Goal: Task Accomplishment & Management: Complete application form

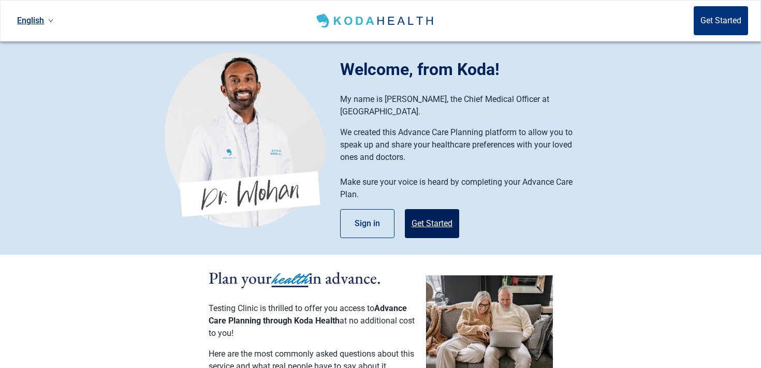
click at [431, 209] on button "Get Started" at bounding box center [432, 223] width 54 height 29
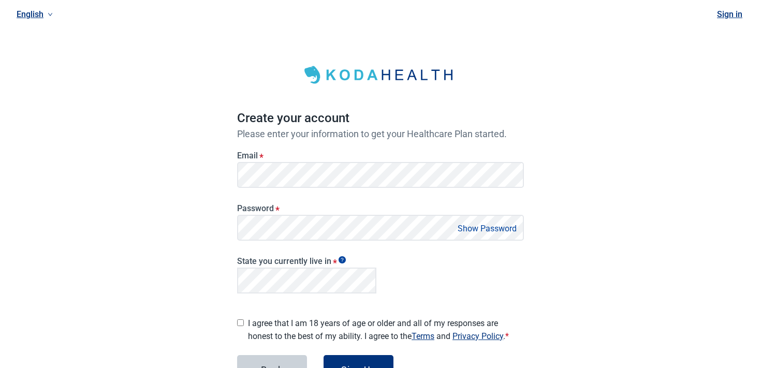
click at [337, 157] on label "Email *" at bounding box center [380, 156] width 287 height 10
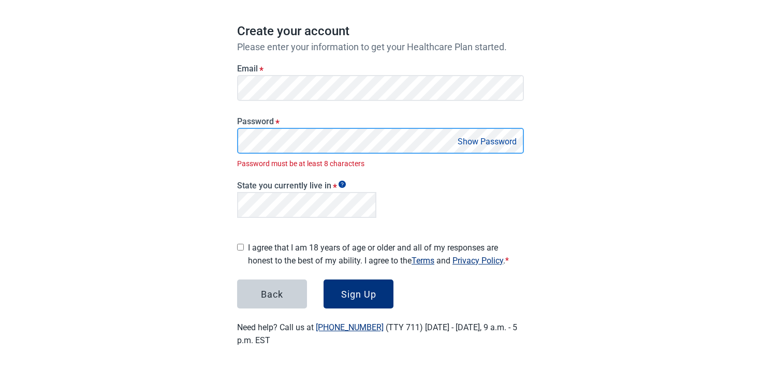
scroll to position [76, 0]
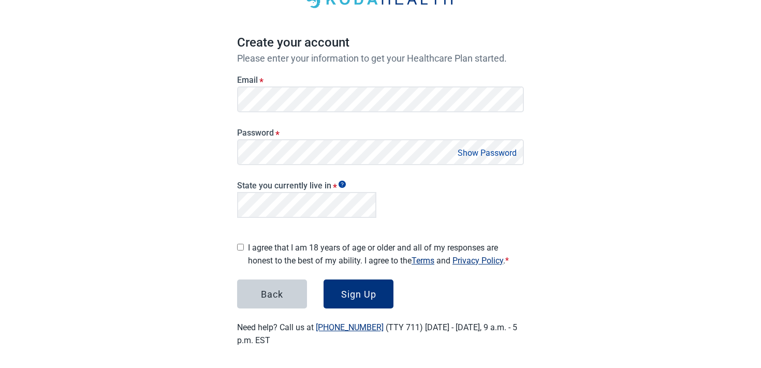
click at [199, 210] on div "English Sign in Create your account Please enter your information to get your H…" at bounding box center [380, 147] width 761 height 447
click at [374, 296] on button "Sign Up" at bounding box center [359, 294] width 70 height 29
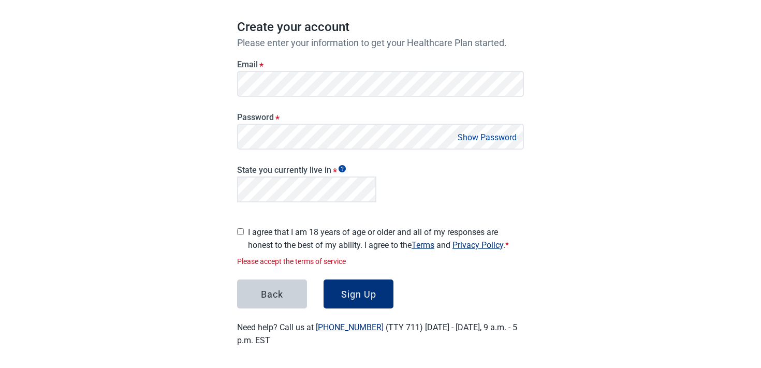
click at [290, 231] on label "I agree that I am 18 years of age or older and all of my responses are honest t…" at bounding box center [386, 239] width 276 height 26
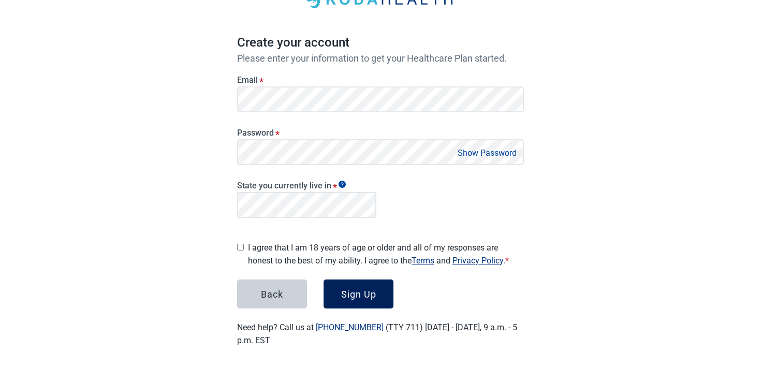
click at [353, 295] on div "Sign Up" at bounding box center [358, 294] width 35 height 10
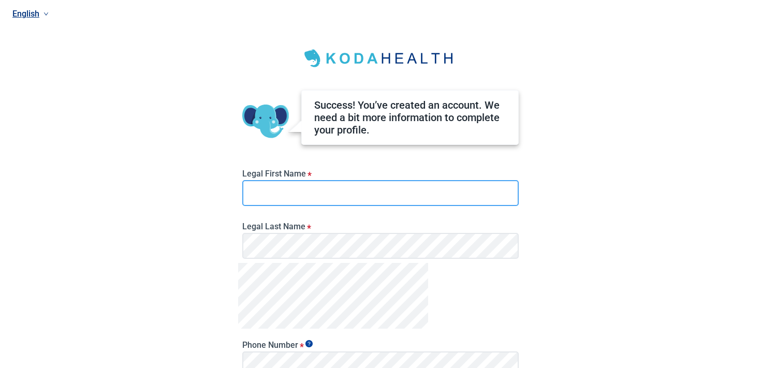
click at [315, 186] on input "Legal First Name *" at bounding box center [380, 193] width 276 height 26
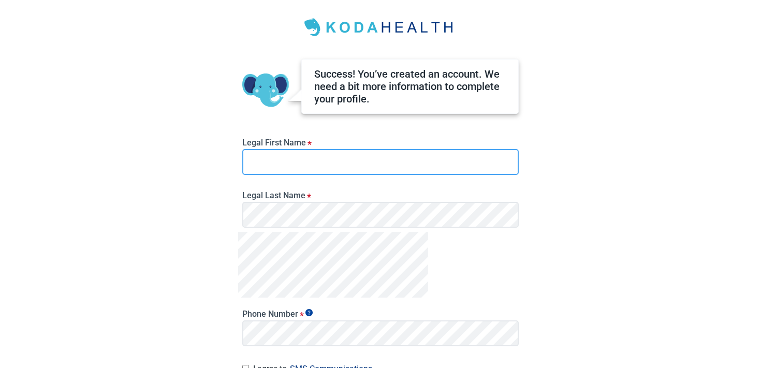
scroll to position [30, 0]
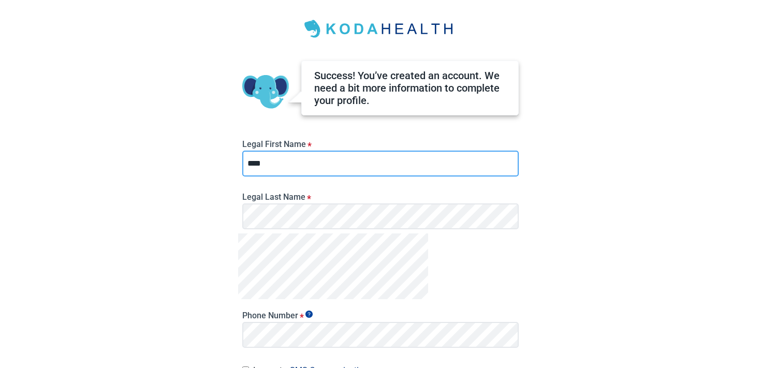
click at [328, 161] on input "****" at bounding box center [380, 164] width 276 height 26
type input "******"
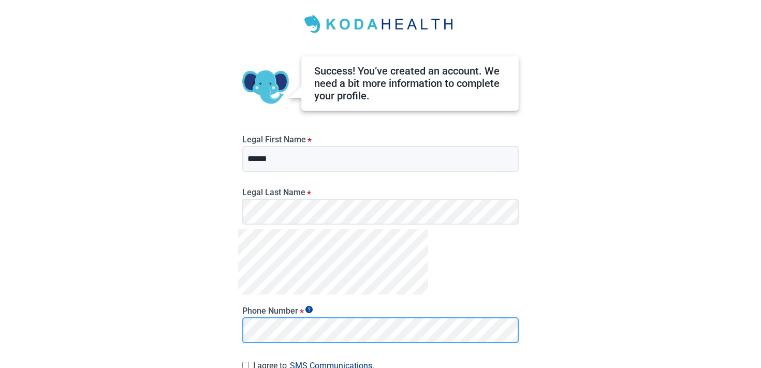
scroll to position [135, 0]
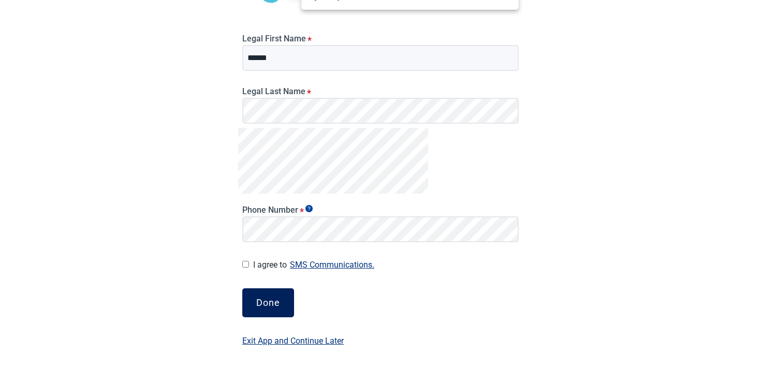
click at [282, 293] on button "Done" at bounding box center [268, 302] width 52 height 29
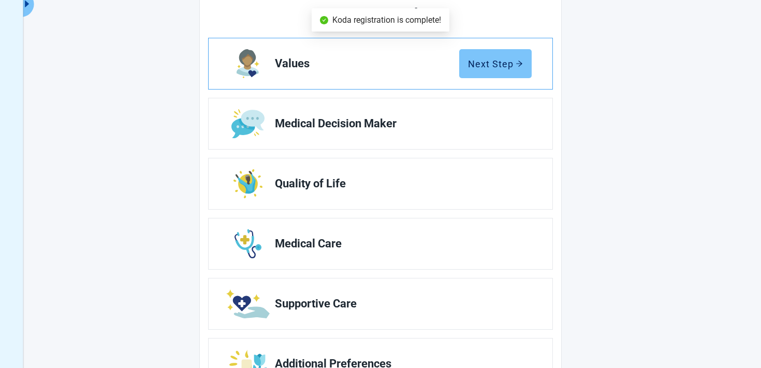
click at [490, 68] on div "Next Step" at bounding box center [495, 64] width 55 height 10
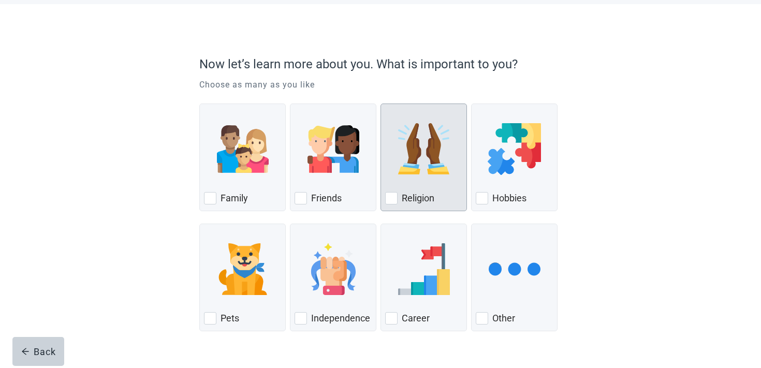
scroll to position [77, 0]
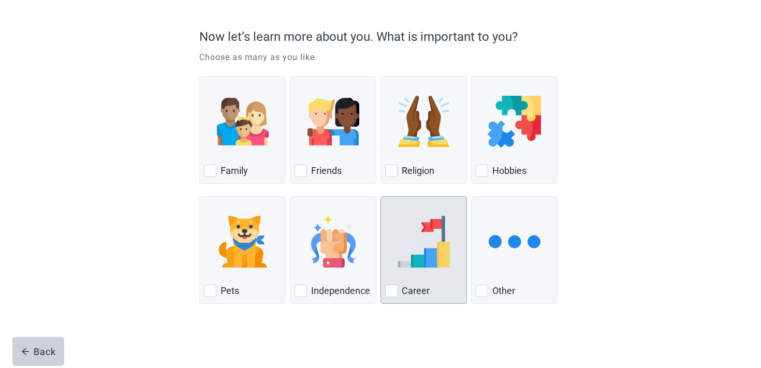
click at [432, 202] on div "Career, checkbox, not checked" at bounding box center [423, 242] width 77 height 82
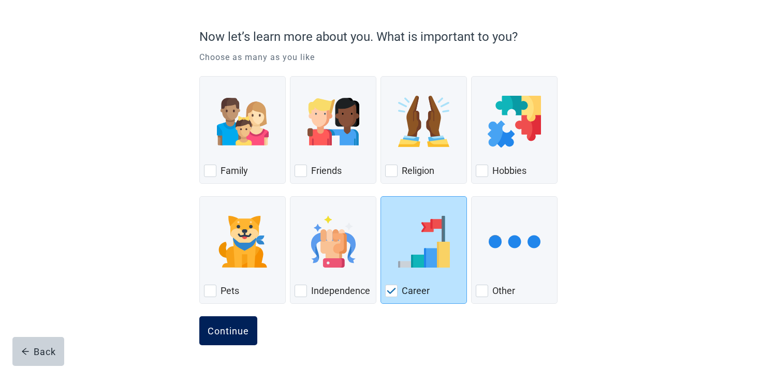
click at [239, 325] on button "Continue" at bounding box center [228, 330] width 58 height 29
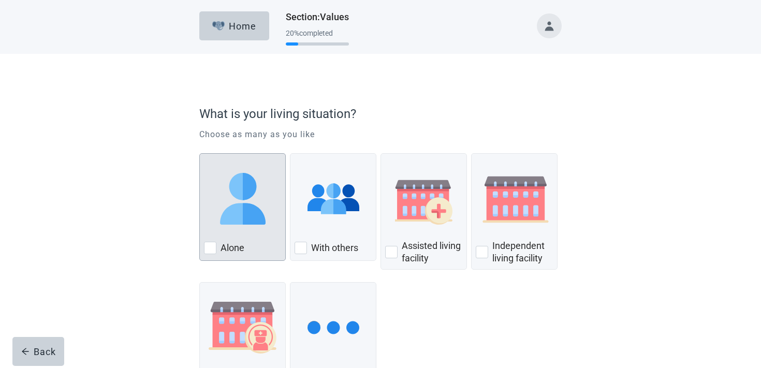
click at [253, 256] on div "Alone" at bounding box center [242, 248] width 77 height 17
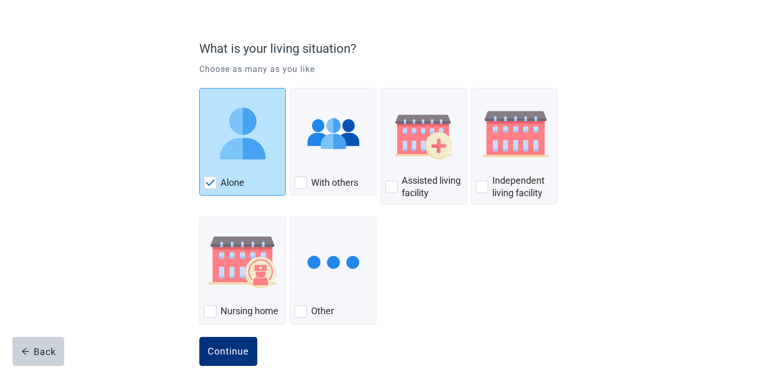
scroll to position [85, 0]
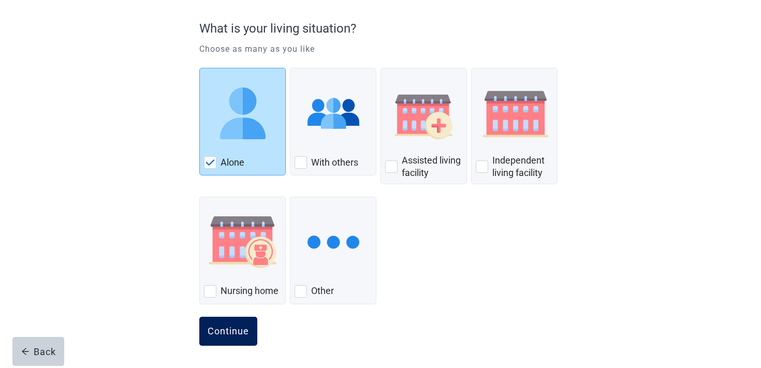
click at [221, 325] on button "Continue" at bounding box center [228, 331] width 58 height 29
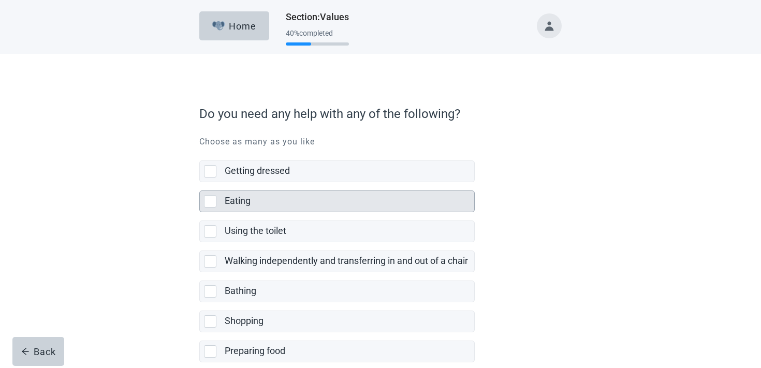
click at [254, 192] on div "Eating" at bounding box center [350, 201] width 250 height 21
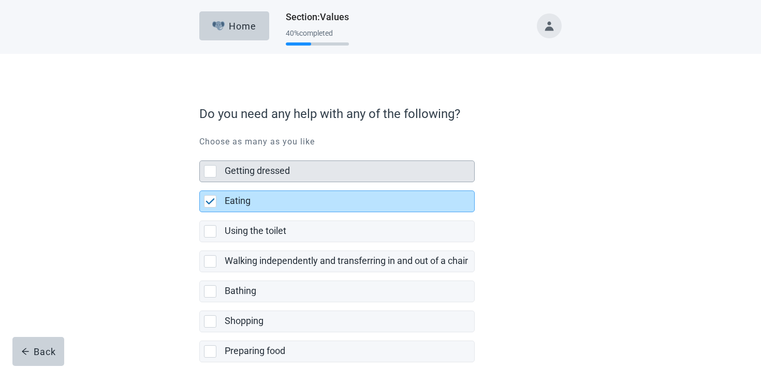
click at [254, 170] on label "Getting dressed" at bounding box center [257, 170] width 65 height 11
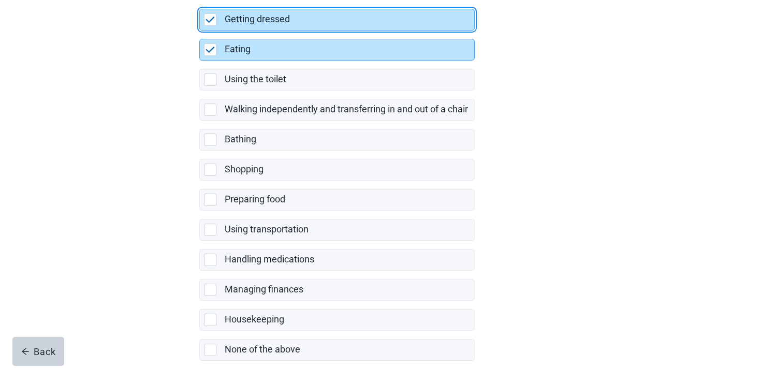
scroll to position [205, 0]
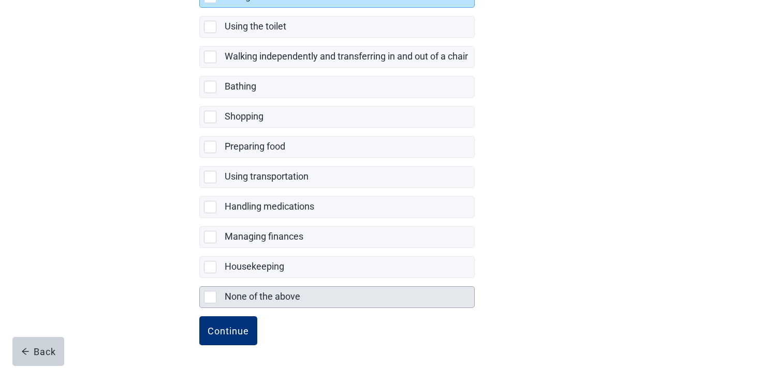
click at [238, 298] on label "None of the above" at bounding box center [263, 296] width 76 height 11
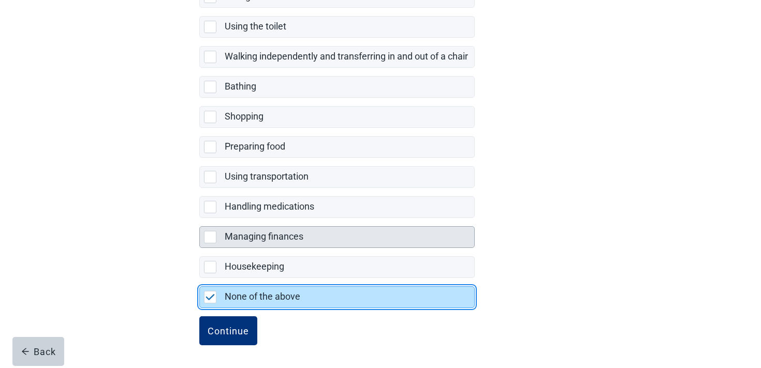
click at [238, 245] on div "Managing finances" at bounding box center [350, 237] width 250 height 21
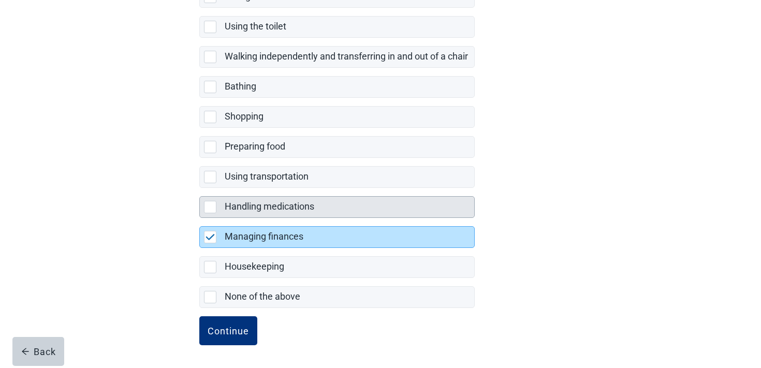
click at [237, 207] on label "Handling medications" at bounding box center [270, 206] width 90 height 11
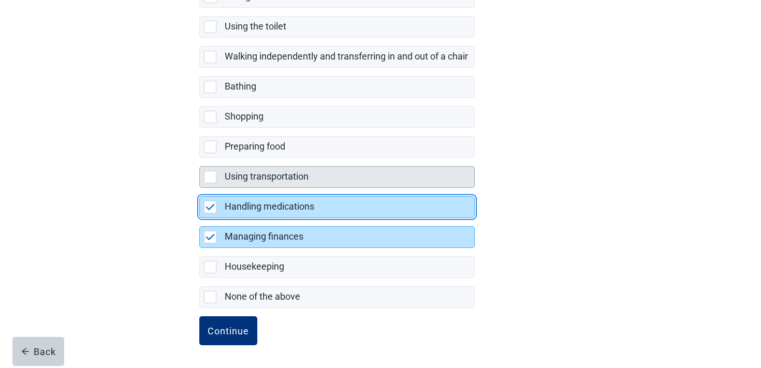
click at [234, 186] on div "Using transportation" at bounding box center [350, 177] width 250 height 21
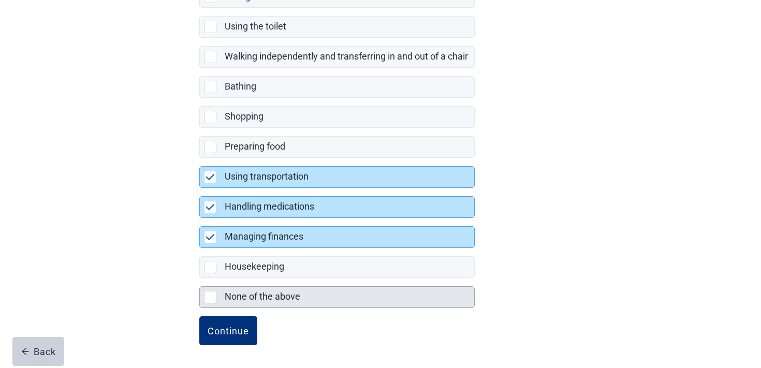
click at [210, 297] on div "None of the above, checkbox, not selected" at bounding box center [210, 297] width 12 height 12
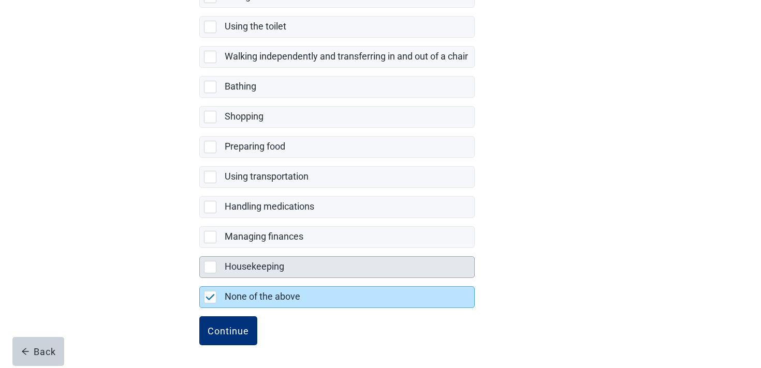
click at [211, 268] on div "Housekeeping, checkbox, not selected" at bounding box center [210, 267] width 12 height 12
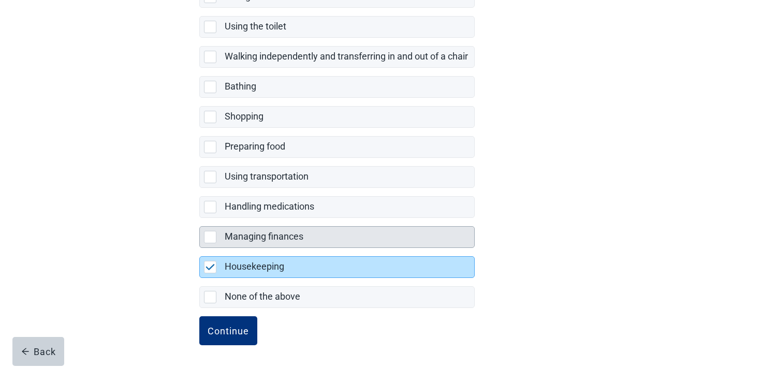
click at [211, 235] on div "Managing finances, checkbox, not selected" at bounding box center [210, 237] width 12 height 12
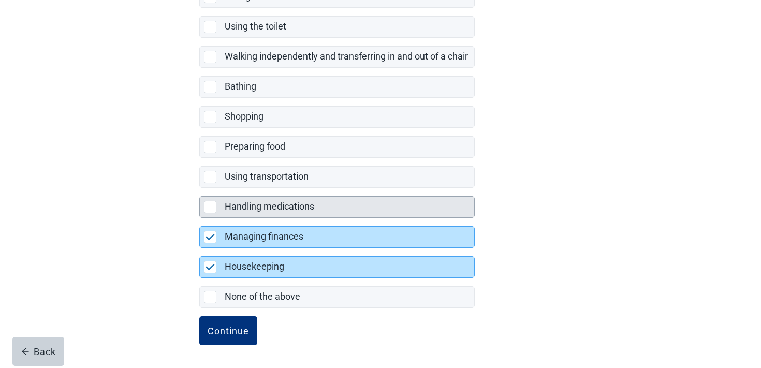
click at [211, 213] on div "Handling medications" at bounding box center [337, 207] width 274 height 21
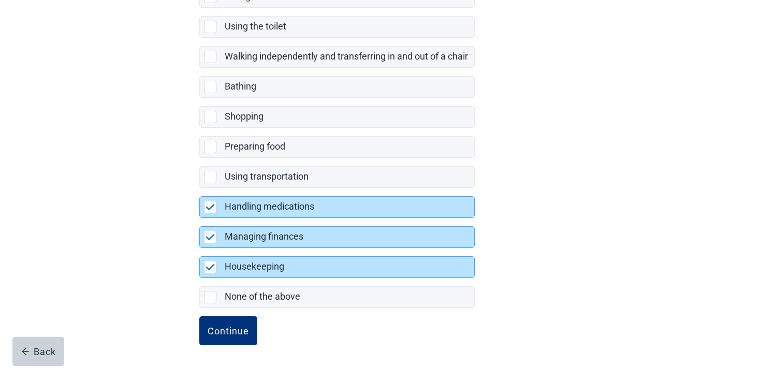
click at [211, 163] on label "Using transportation" at bounding box center [336, 173] width 275 height 30
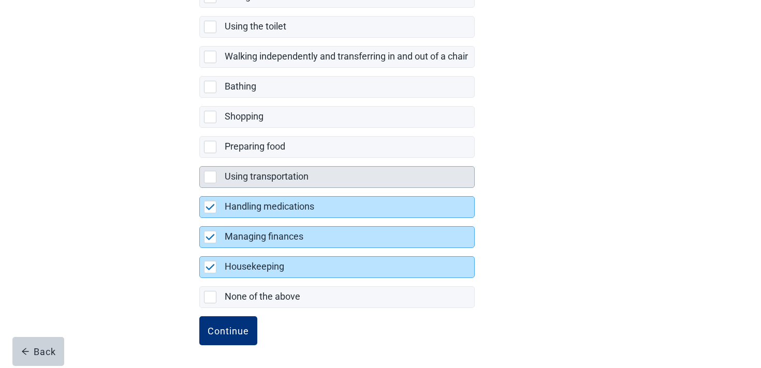
click at [211, 170] on div "Using transportation" at bounding box center [337, 177] width 274 height 21
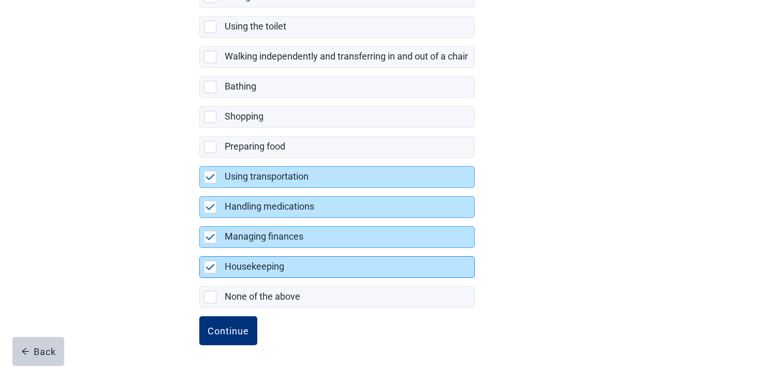
click at [211, 275] on div "Housekeeping" at bounding box center [337, 267] width 274 height 21
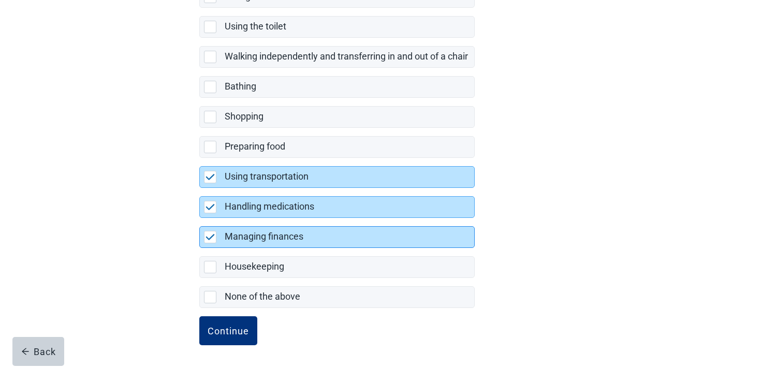
click at [211, 240] on div "Managing finances, checkbox, selected" at bounding box center [210, 237] width 12 height 12
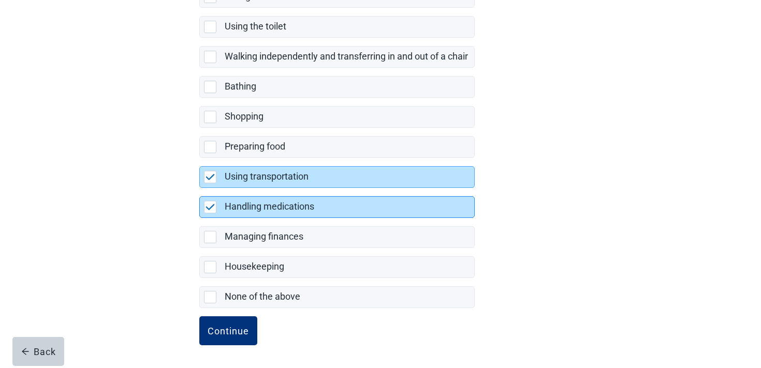
click at [212, 214] on div "Handling medications" at bounding box center [337, 207] width 274 height 21
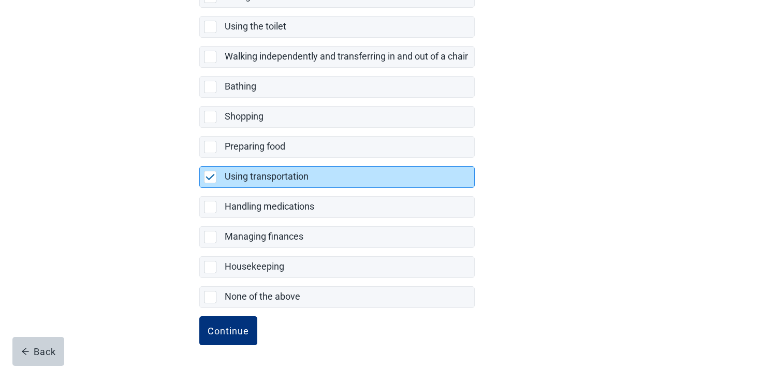
click at [210, 183] on div "Using transportation, checkbox, selected" at bounding box center [210, 177] width 12 height 12
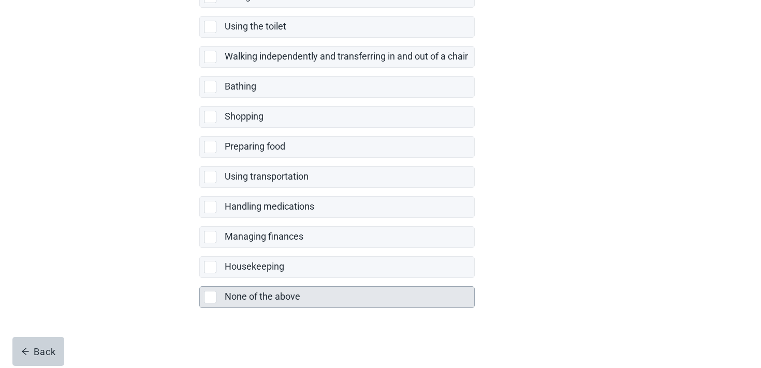
click at [214, 293] on div "None of the above, checkbox, not selected" at bounding box center [210, 297] width 12 height 12
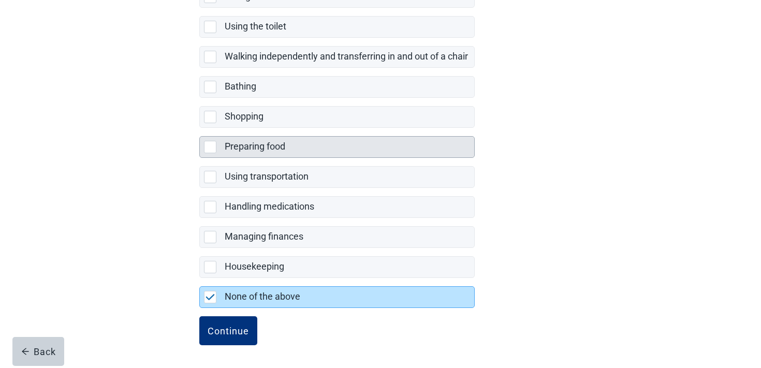
click at [261, 152] on label "Preparing food" at bounding box center [255, 146] width 61 height 11
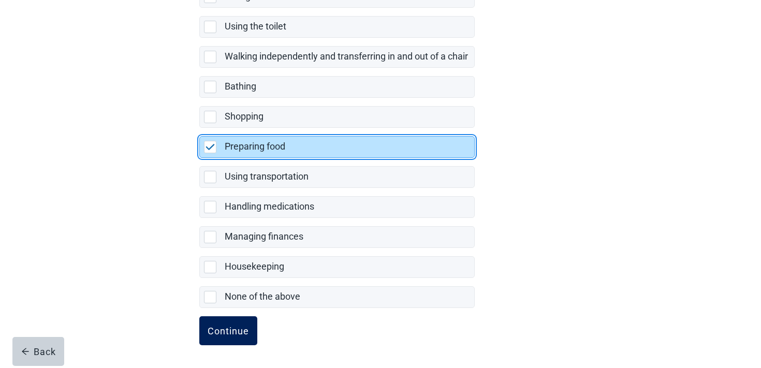
click at [222, 323] on button "Continue" at bounding box center [228, 330] width 58 height 29
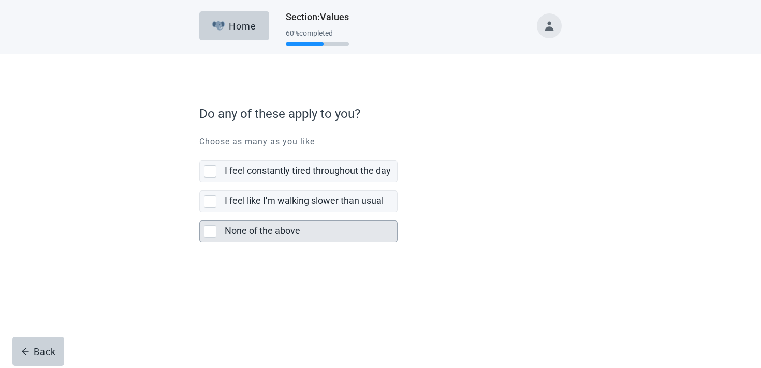
click at [246, 227] on label "None of the above" at bounding box center [263, 230] width 76 height 11
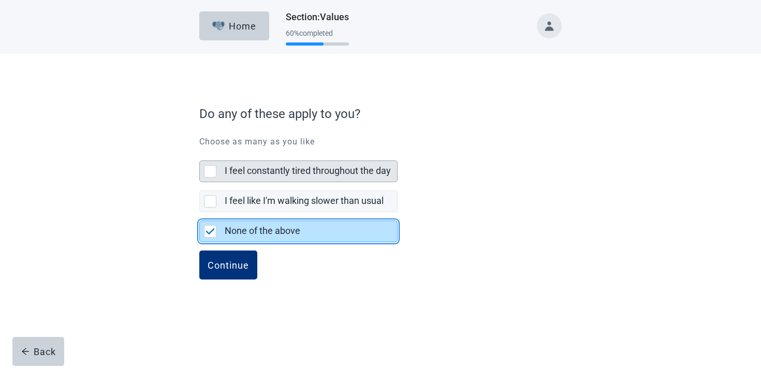
click at [240, 180] on div "I feel constantly tired throughout the day" at bounding box center [311, 171] width 172 height 21
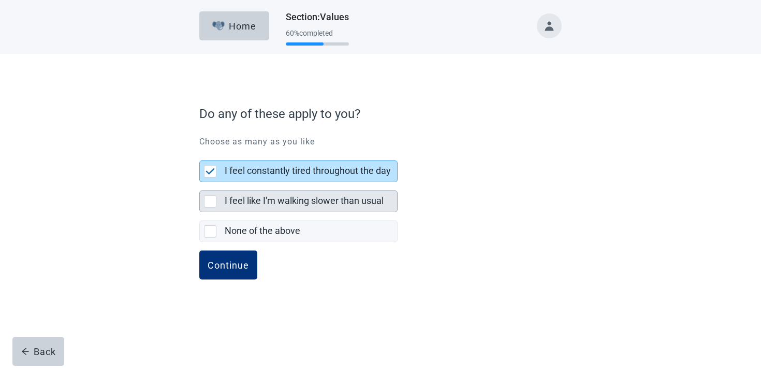
click at [235, 198] on label "I feel like I'm walking slower than usual" at bounding box center [304, 200] width 159 height 11
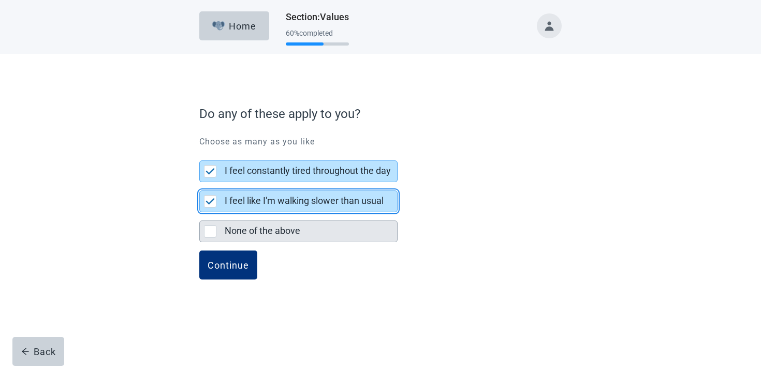
click at [223, 222] on div "None of the above" at bounding box center [298, 231] width 197 height 21
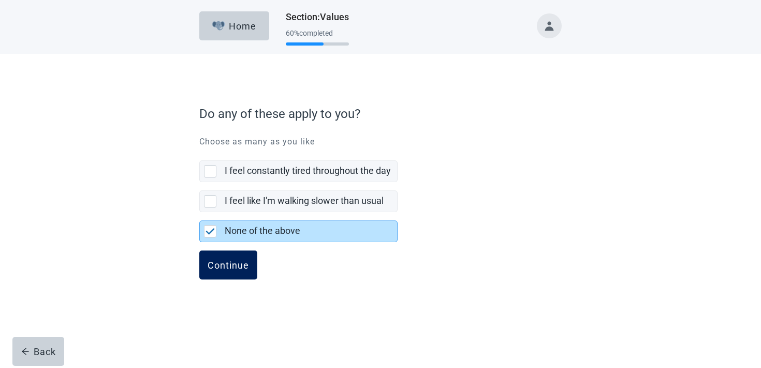
click at [218, 258] on button "Continue" at bounding box center [228, 265] width 58 height 29
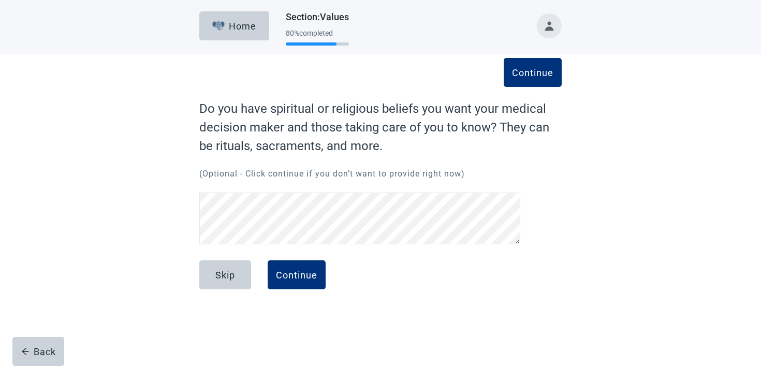
click at [11, 342] on div "Home Section : Values 80 % completed Continue Do you have spiritual or religiou…" at bounding box center [380, 184] width 761 height 368
click at [30, 345] on button "Back" at bounding box center [38, 351] width 52 height 29
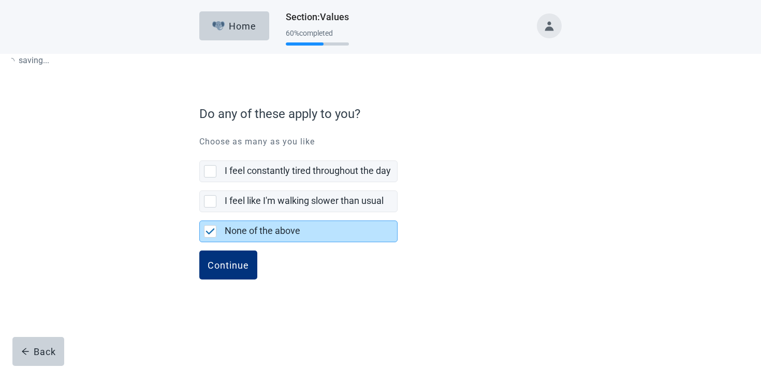
click at [30, 345] on button "Back" at bounding box center [38, 351] width 52 height 29
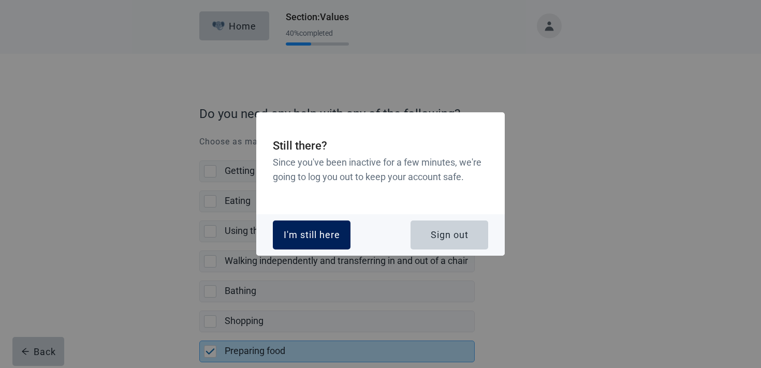
click at [326, 231] on div "I'm still here" at bounding box center [312, 235] width 56 height 10
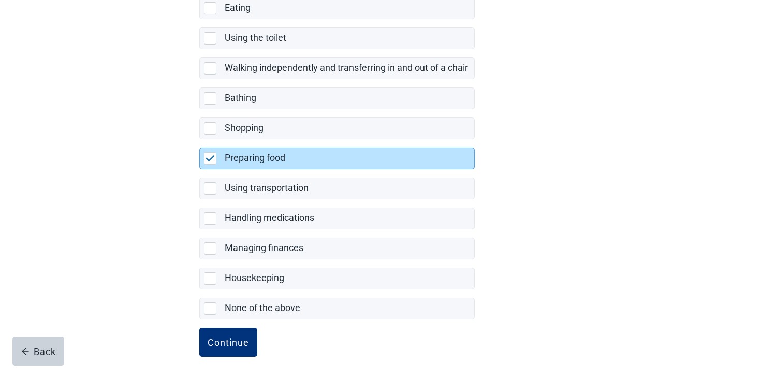
scroll to position [193, 0]
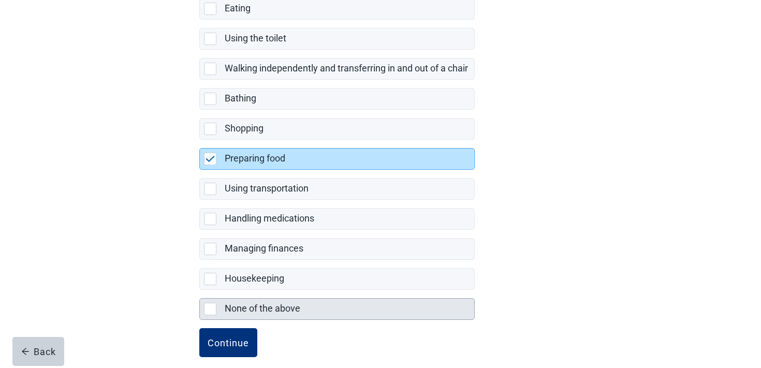
click at [220, 310] on div "None of the above, checkbox, not selected" at bounding box center [212, 309] width 17 height 12
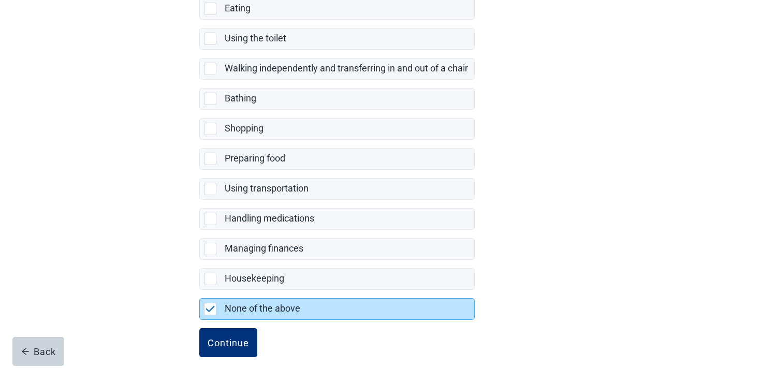
click at [230, 207] on label "Handling medications" at bounding box center [336, 215] width 275 height 30
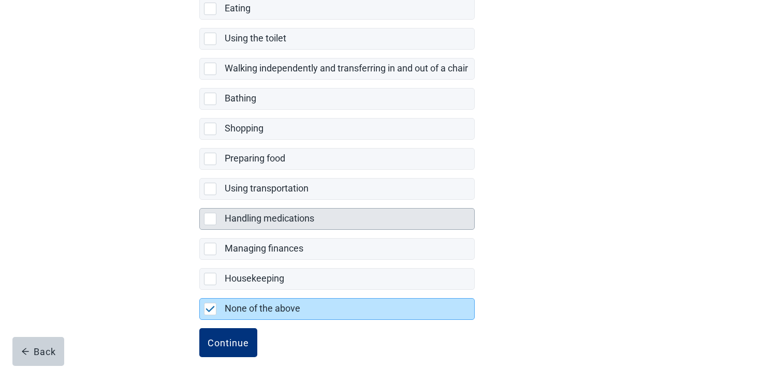
click at [223, 218] on div "Handling medications" at bounding box center [337, 219] width 274 height 21
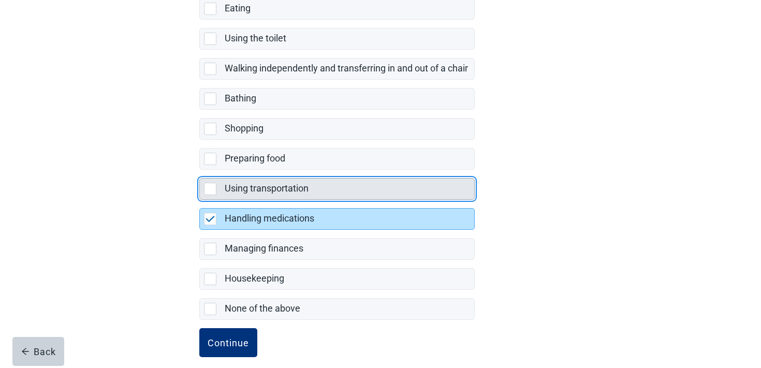
click at [224, 190] on div "Using transportation" at bounding box center [337, 189] width 274 height 21
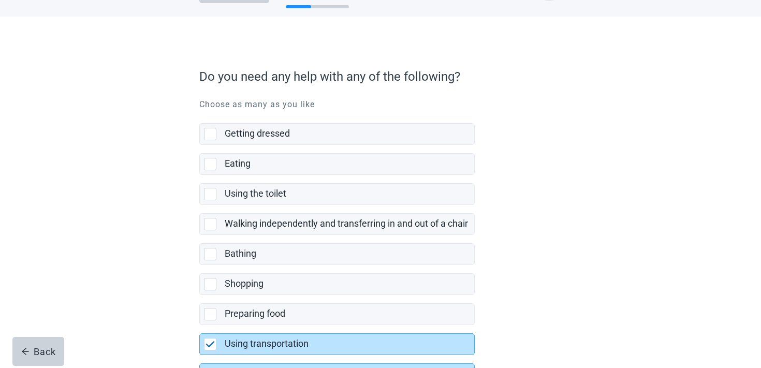
scroll to position [0, 0]
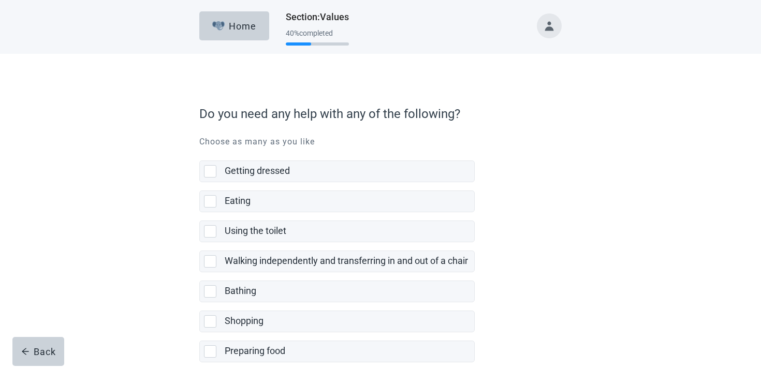
click at [544, 36] on button "Toggle account menu" at bounding box center [549, 25] width 25 height 25
click at [538, 133] on span "Logout" at bounding box center [529, 138] width 26 height 10
